Goal: Information Seeking & Learning: Learn about a topic

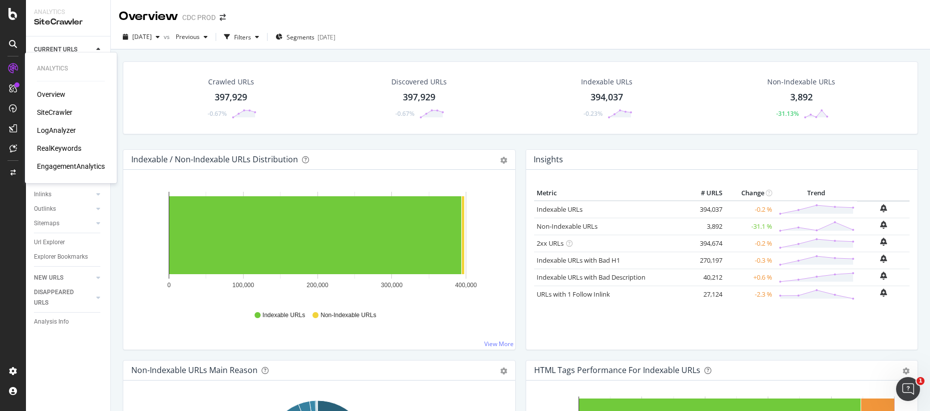
click at [64, 167] on div "EngagementAnalytics" at bounding box center [71, 166] width 68 height 10
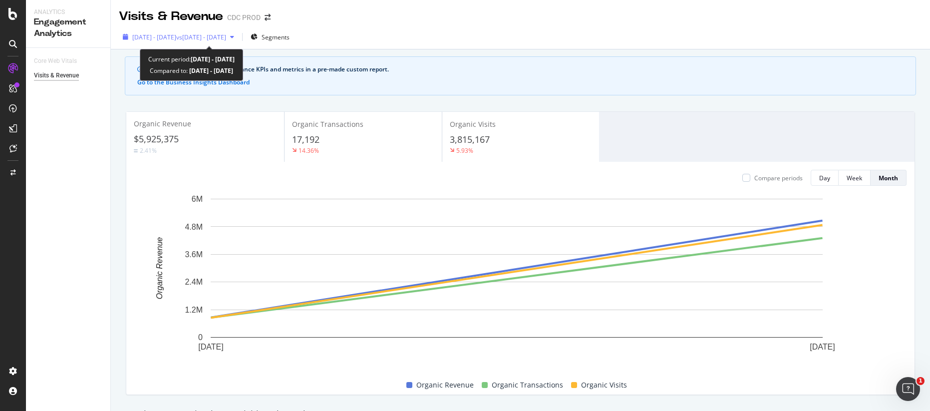
click at [176, 37] on span "[DATE] - [DATE]" at bounding box center [154, 37] width 44 height 8
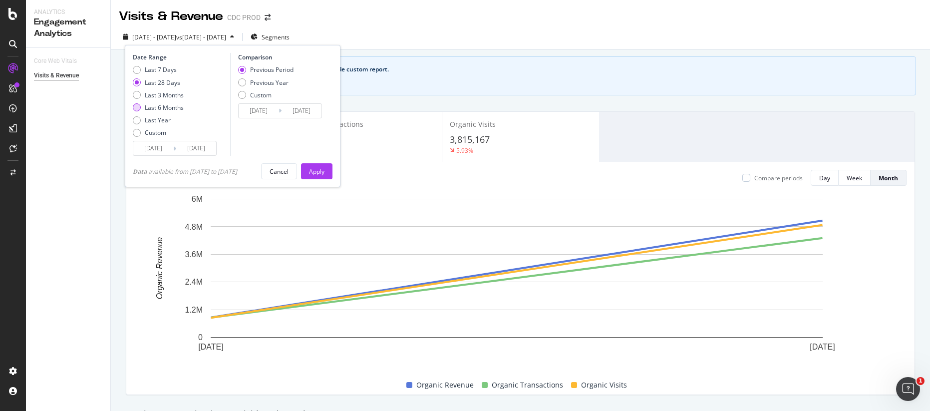
click at [170, 109] on div "Last 6 Months" at bounding box center [164, 107] width 39 height 8
type input "[DATE]"
click at [317, 164] on div "Apply" at bounding box center [316, 171] width 15 height 15
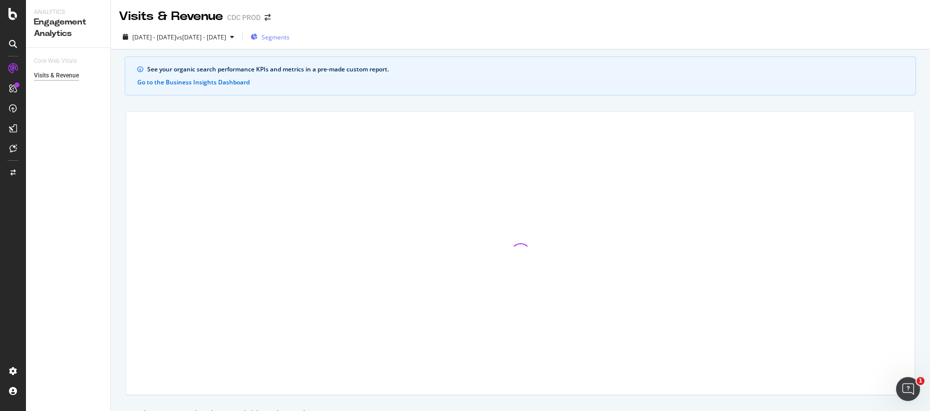
click at [290, 36] on span "Segments" at bounding box center [276, 37] width 28 height 8
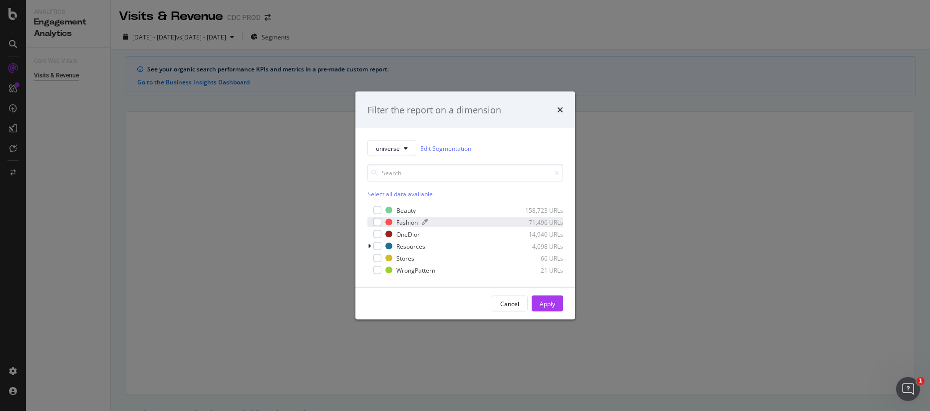
click at [406, 220] on div "Fashion" at bounding box center [406, 222] width 21 height 8
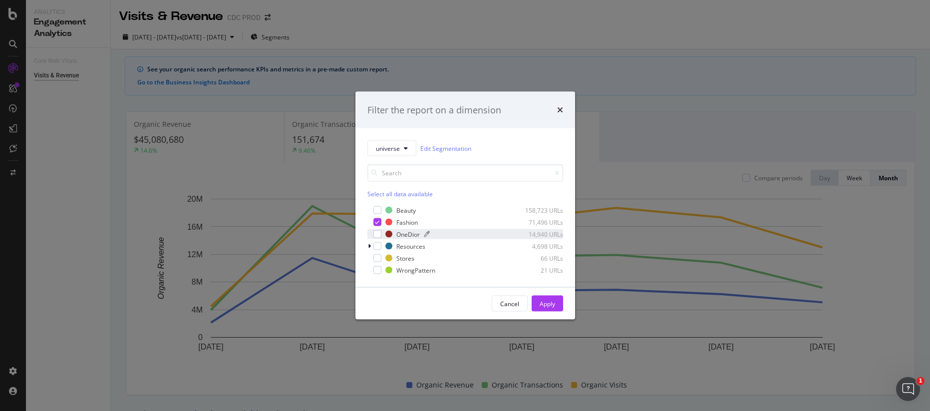
click at [406, 234] on div "OneDior" at bounding box center [407, 234] width 23 height 8
click at [545, 300] on div "Apply" at bounding box center [547, 303] width 15 height 8
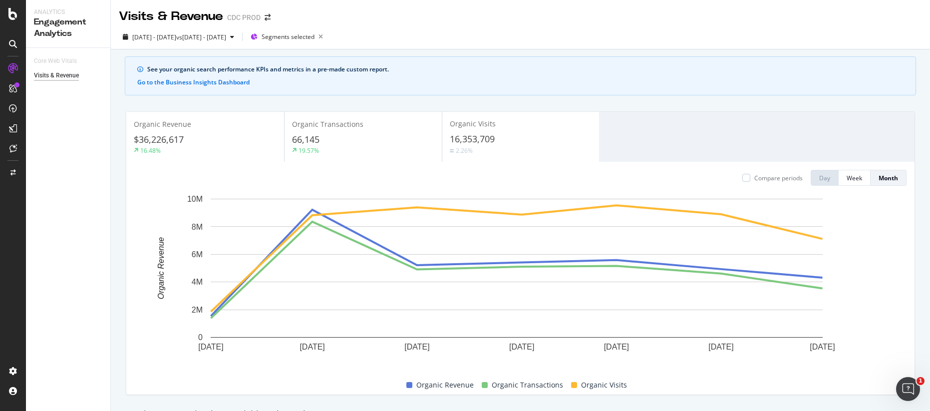
click at [363, 70] on div "See your organic search performance KPIs and metrics in a pre-made custom repor…" at bounding box center [525, 69] width 756 height 9
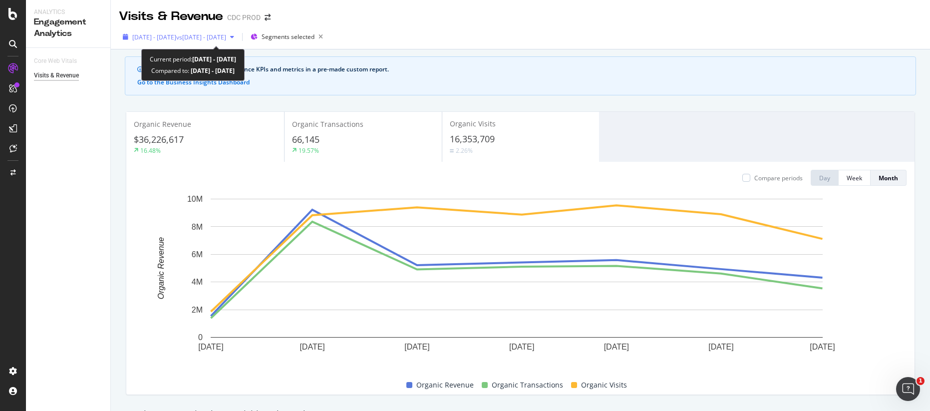
click at [226, 35] on span "vs [DATE] - [DATE]" at bounding box center [201, 37] width 50 height 8
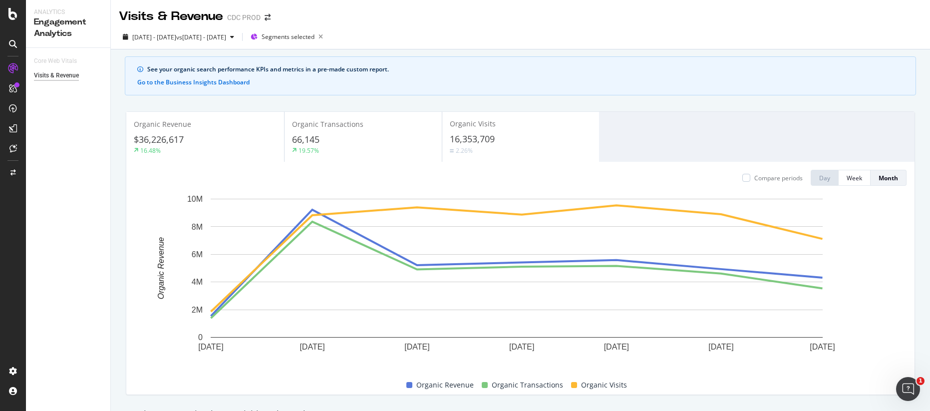
click at [537, 33] on div "[DATE] - [DATE] vs [DATE] - [DATE] Segments selected" at bounding box center [520, 39] width 819 height 20
click at [457, 34] on div "[DATE] - [DATE] vs [DATE] - [DATE] Segments selected" at bounding box center [520, 39] width 819 height 20
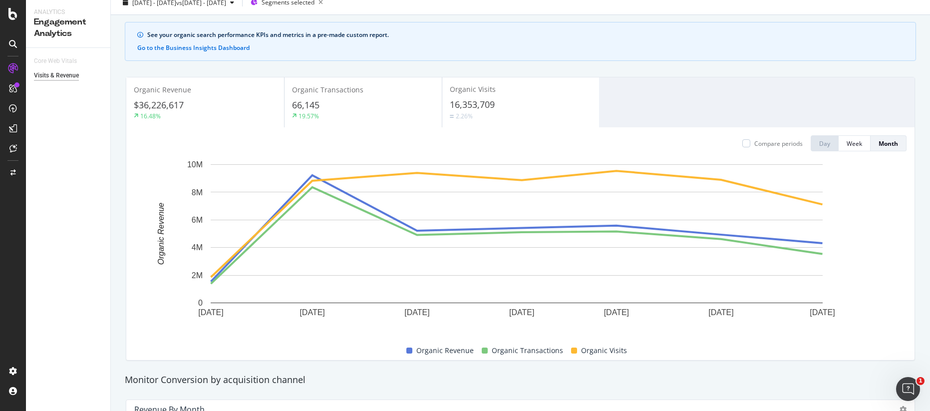
scroll to position [52, 0]
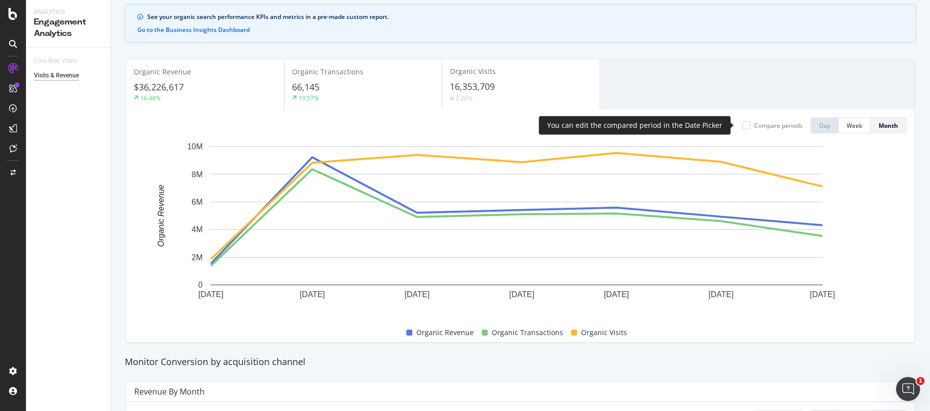
click at [782, 125] on div "Compare periods" at bounding box center [778, 125] width 48 height 8
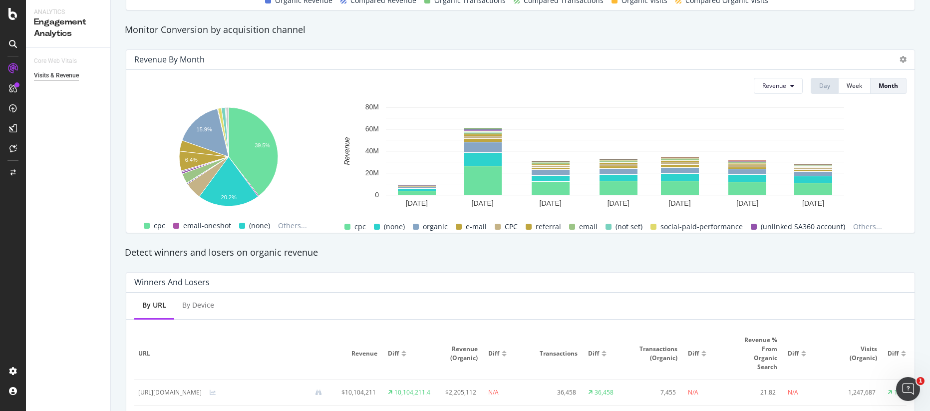
scroll to position [377, 0]
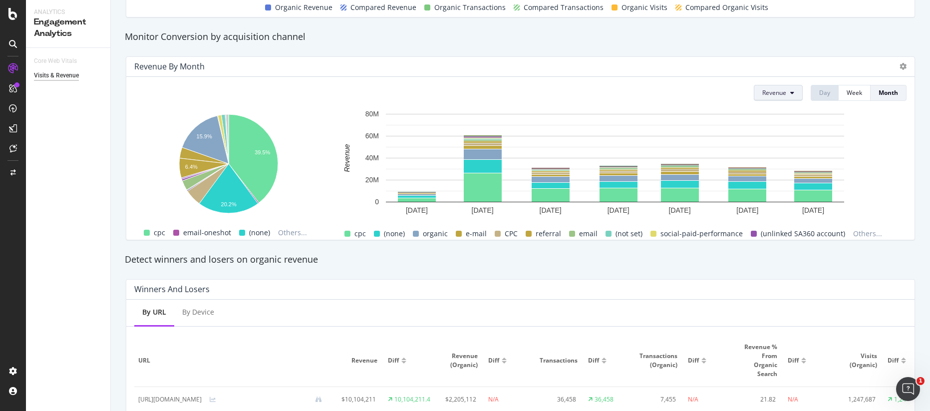
click at [780, 96] on button "Revenue" at bounding box center [778, 93] width 49 height 16
click at [800, 187] on span "No. of Visits" at bounding box center [786, 186] width 63 height 9
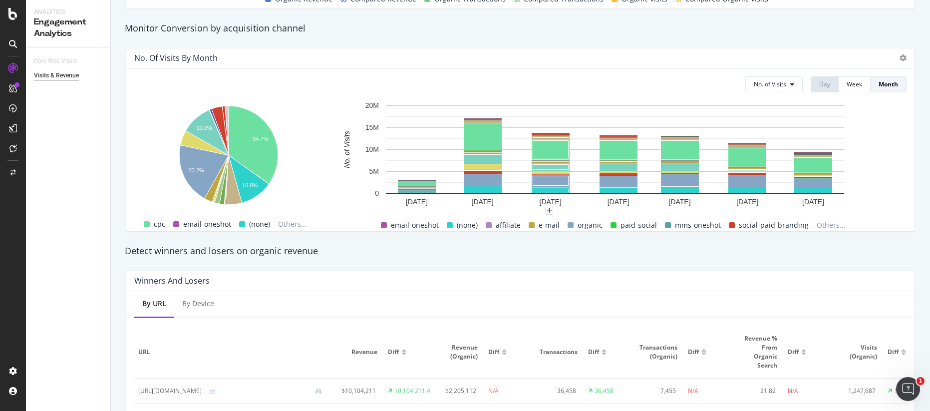
click at [710, 278] on div "Winners And Losers" at bounding box center [520, 281] width 788 height 20
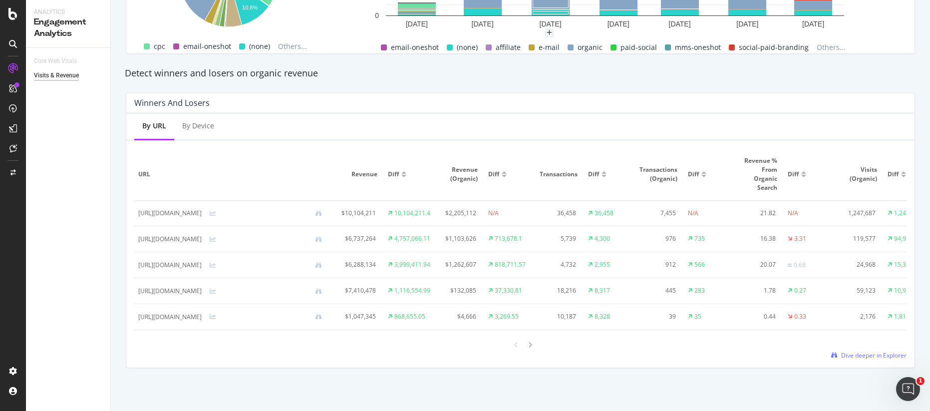
scroll to position [571, 0]
click at [877, 356] on span "Dive deeper in Explorer" at bounding box center [873, 355] width 65 height 8
